Goal: Find specific page/section: Find specific page/section

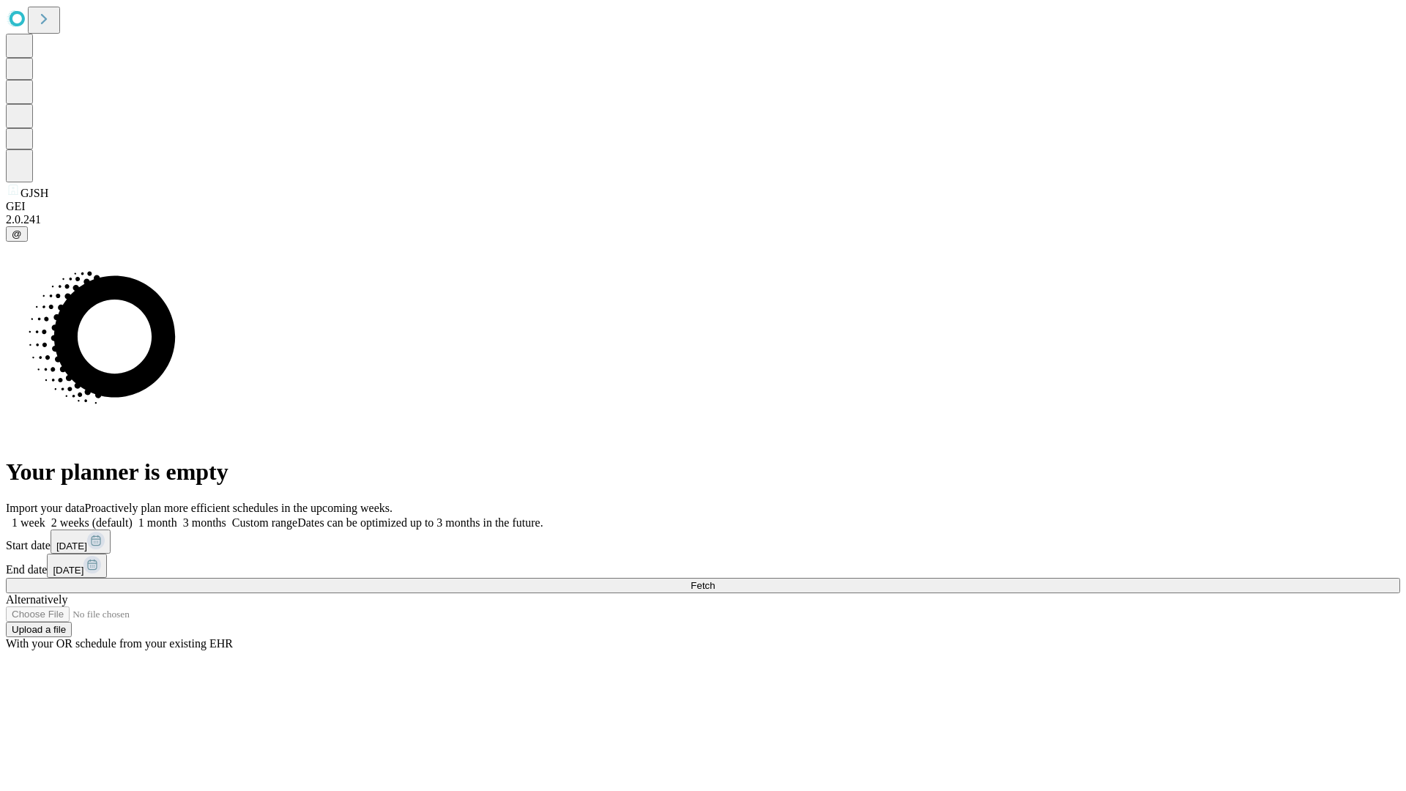
click at [715, 580] on span "Fetch" at bounding box center [703, 585] width 24 height 11
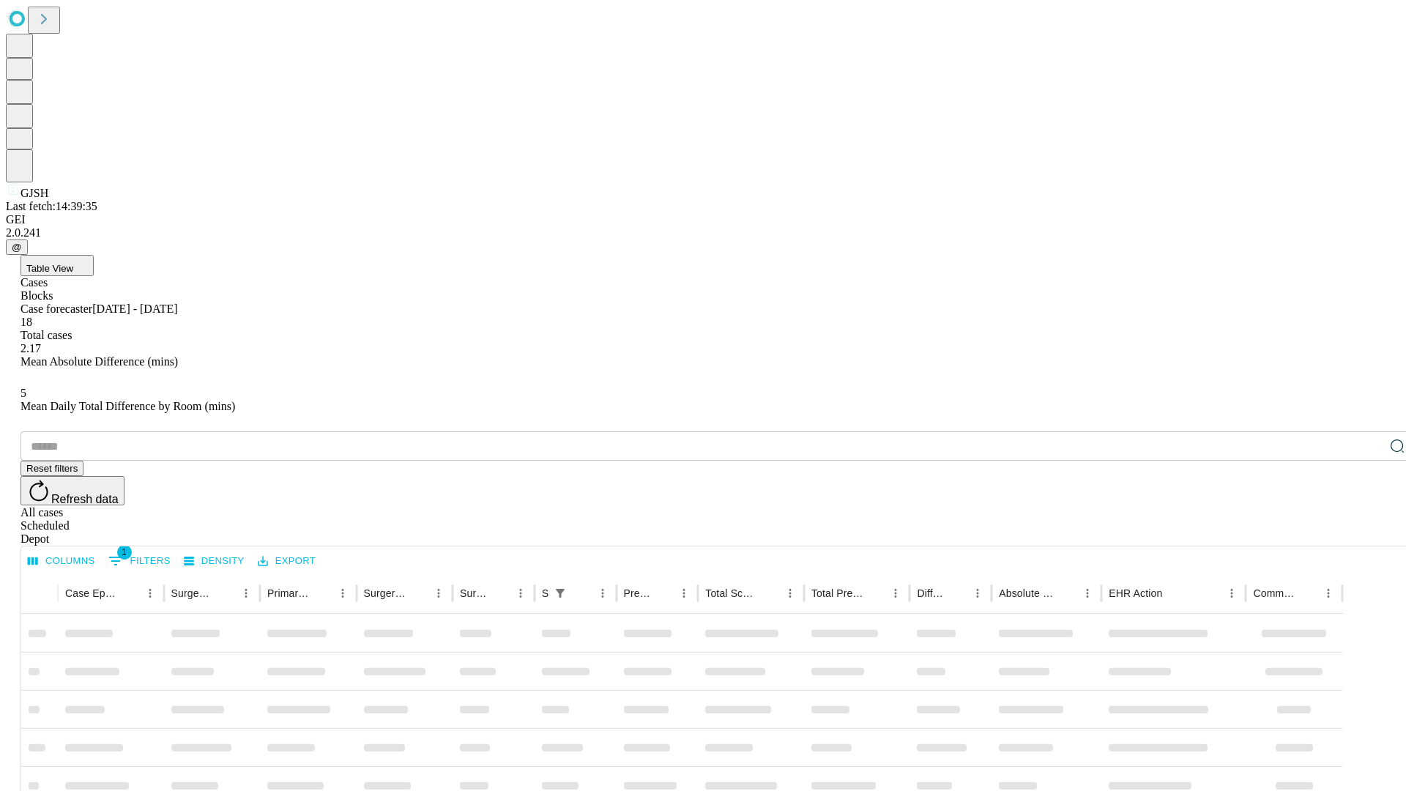
click at [1368, 533] on div "Depot" at bounding box center [718, 539] width 1395 height 13
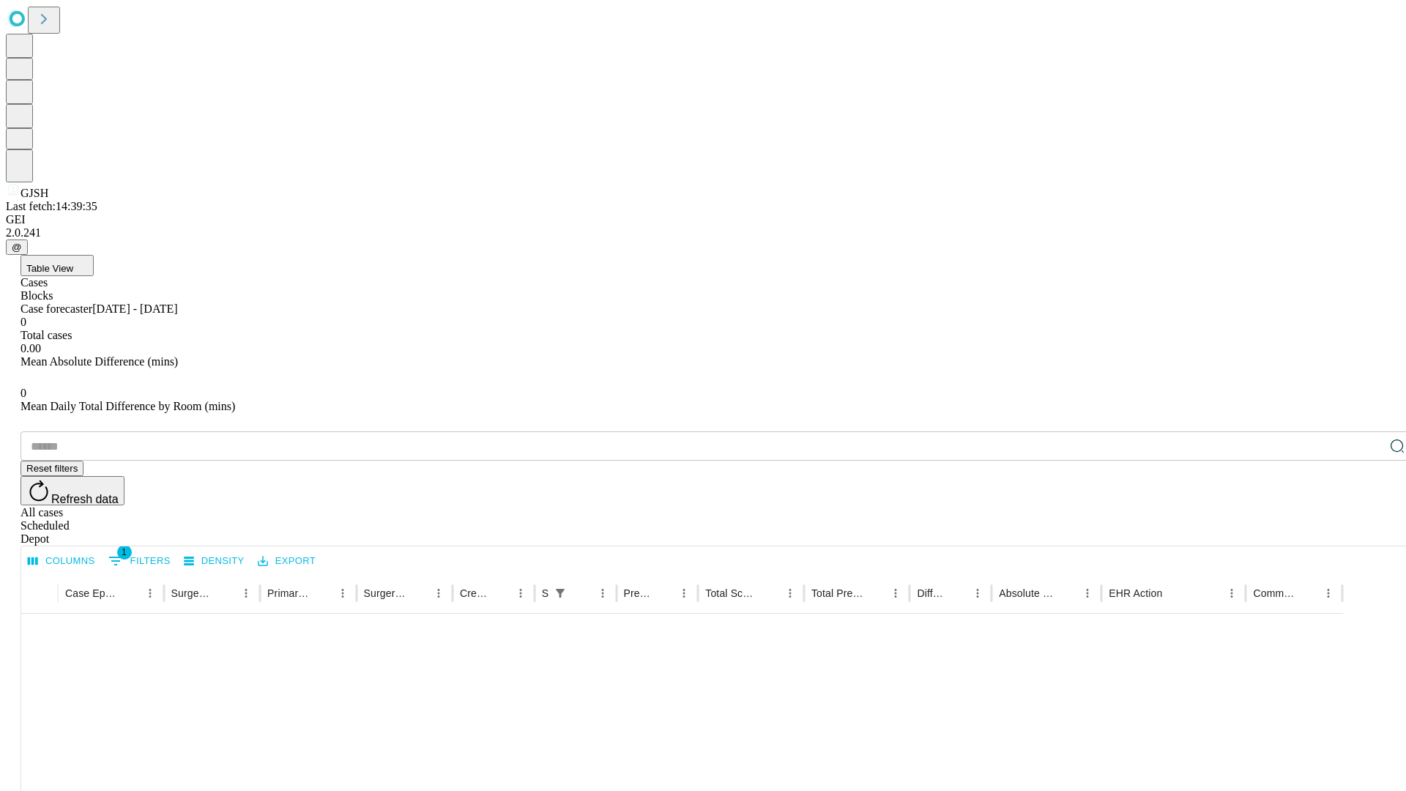
click at [1249, 506] on div "All cases" at bounding box center [718, 512] width 1395 height 13
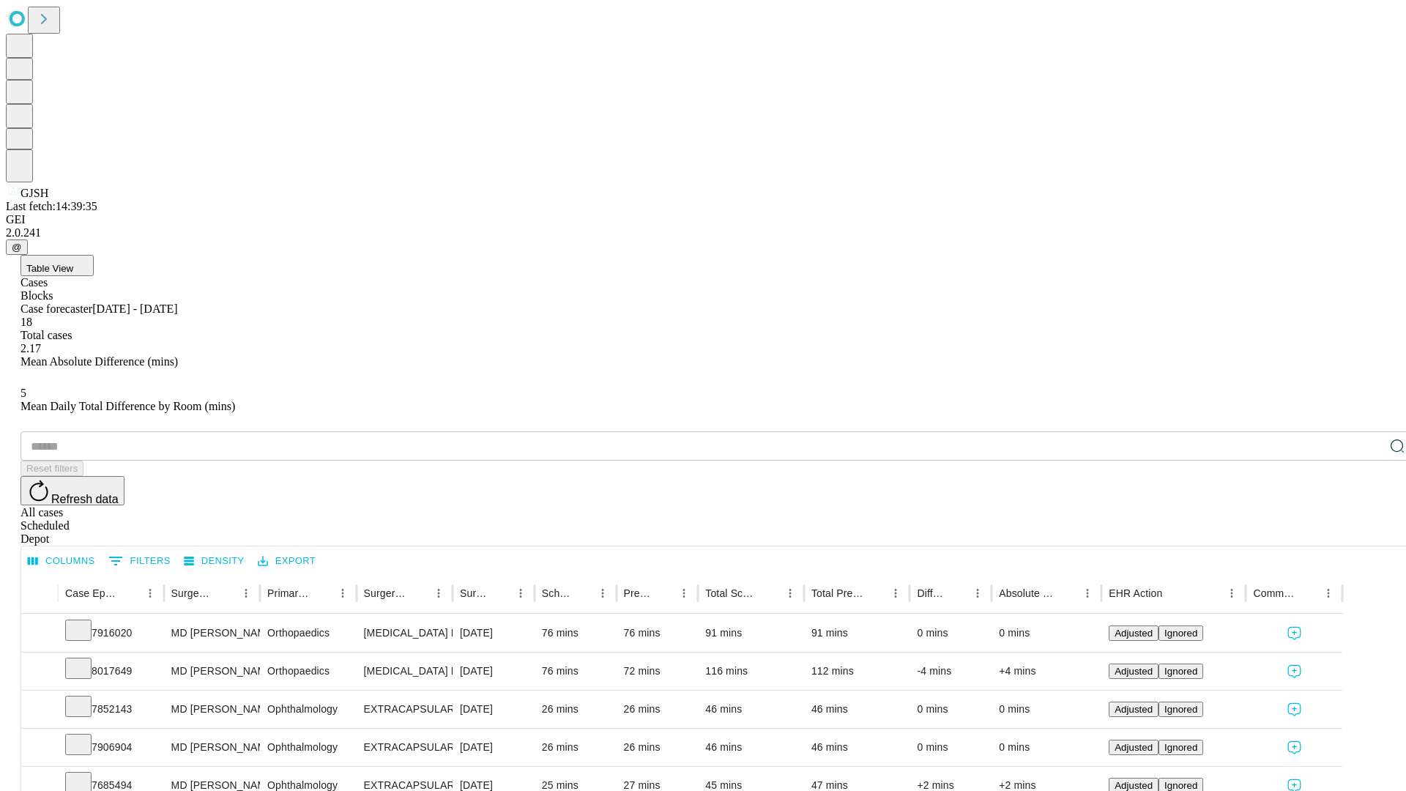
type input "*******"
